Goal: Transaction & Acquisition: Book appointment/travel/reservation

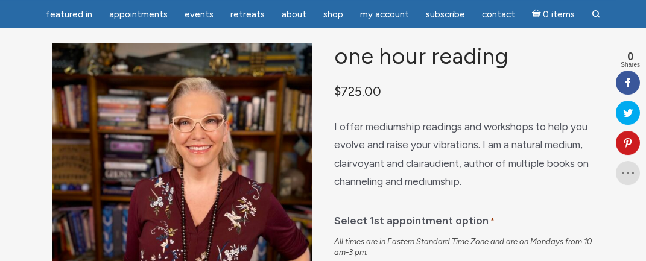
scroll to position [84, 0]
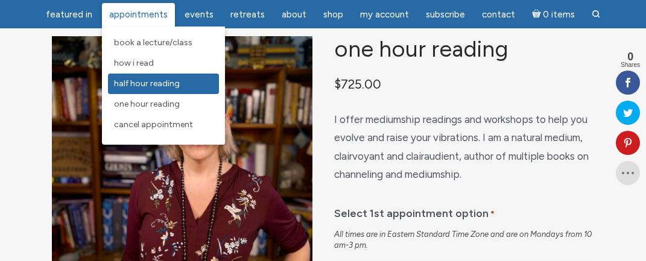
click at [131, 82] on span "Half Hour Reading" at bounding box center [147, 83] width 66 height 10
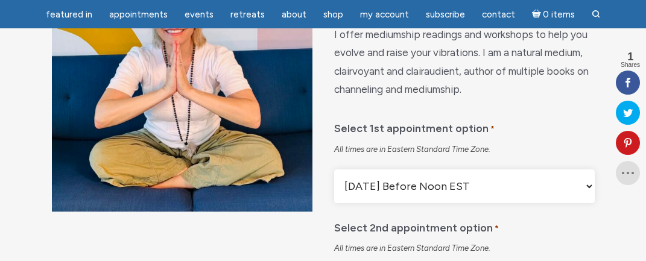
scroll to position [190, 0]
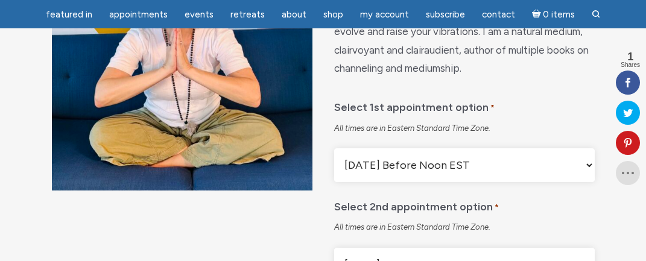
click at [334, 148] on select "[DATE] Before Noon EST [DATE] After Noon EST First Available Appointment" at bounding box center [464, 165] width 260 height 34
drag, startPoint x: 585, startPoint y: 180, endPoint x: 557, endPoint y: 121, distance: 65.3
click at [558, 121] on div "Select 1st appointment option * All times are in Eastern Standard Time Zone. [D…" at bounding box center [464, 137] width 260 height 90
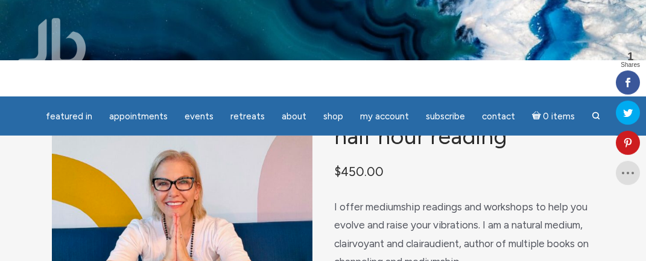
scroll to position [0, 0]
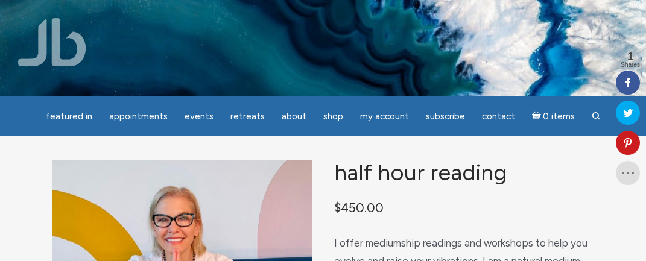
click at [57, 48] on img at bounding box center [52, 42] width 68 height 48
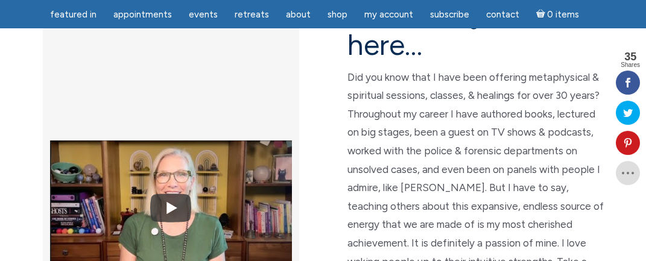
scroll to position [402, 0]
